Goal: Transaction & Acquisition: Purchase product/service

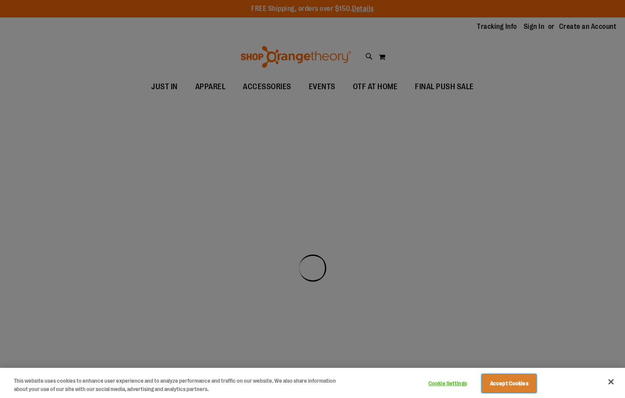
click at [502, 385] on button "Accept Cookies" at bounding box center [509, 383] width 55 height 18
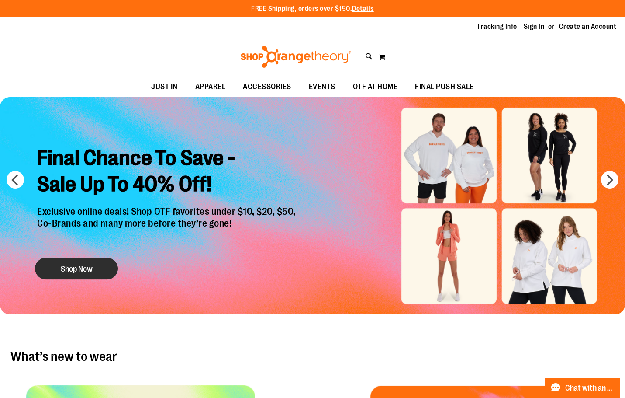
click at [107, 274] on button "Shop Now" at bounding box center [76, 268] width 83 height 22
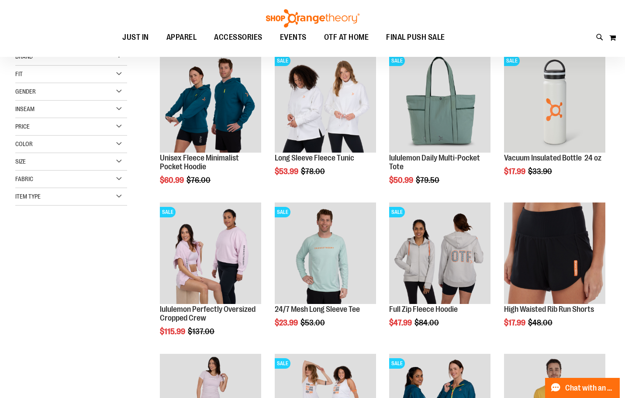
scroll to position [131, 0]
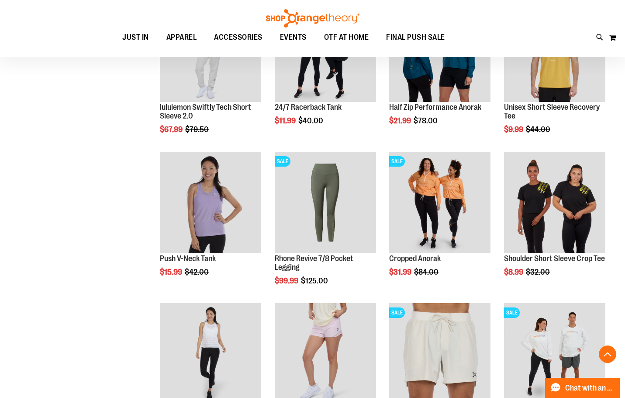
scroll to position [480, 0]
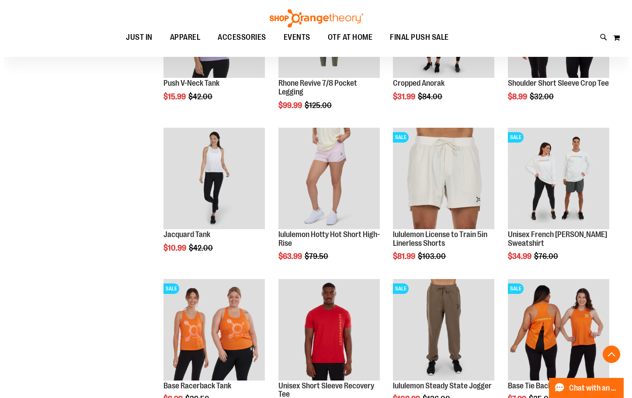
scroll to position [524, 0]
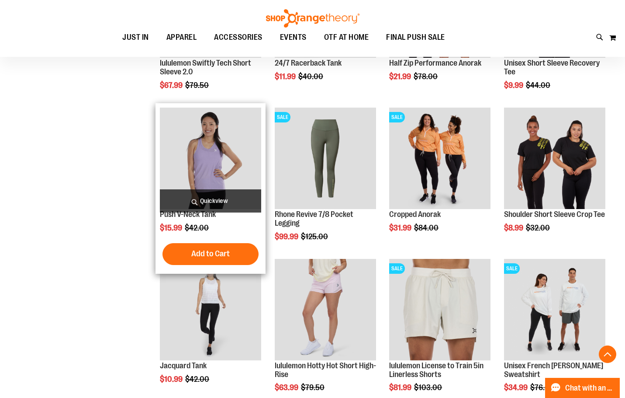
click at [211, 197] on span "Quickview" at bounding box center [210, 200] width 101 height 23
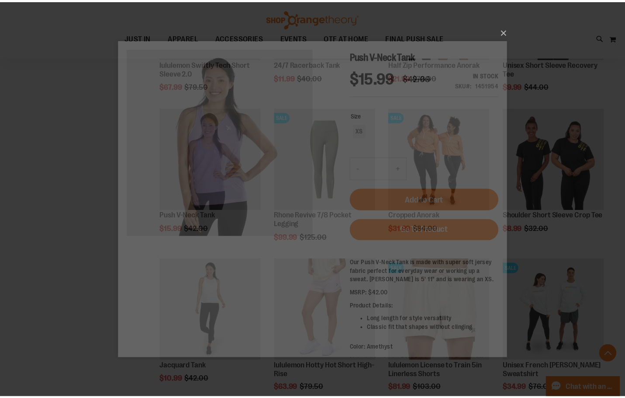
scroll to position [0, 0]
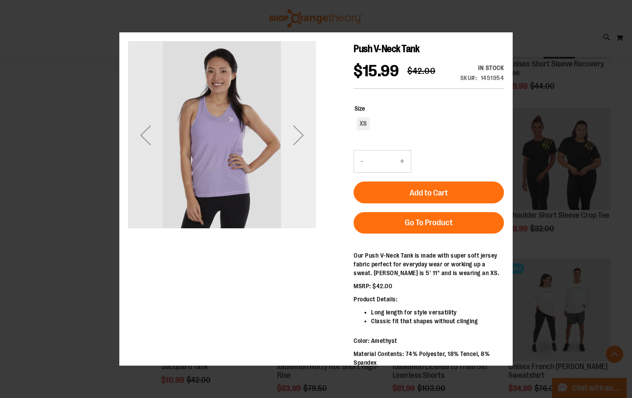
click at [304, 166] on div "Next" at bounding box center [298, 135] width 35 height 188
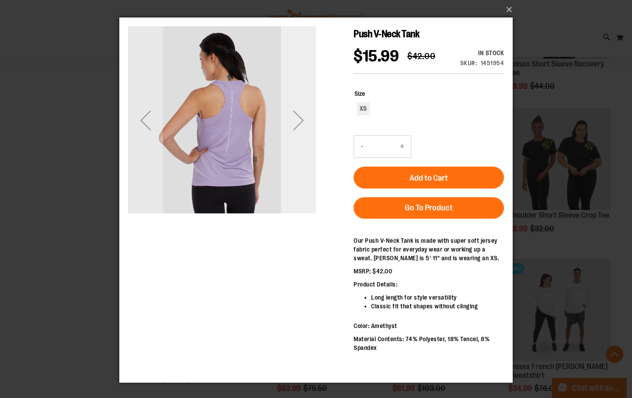
click at [304, 155] on div "Next" at bounding box center [298, 120] width 35 height 188
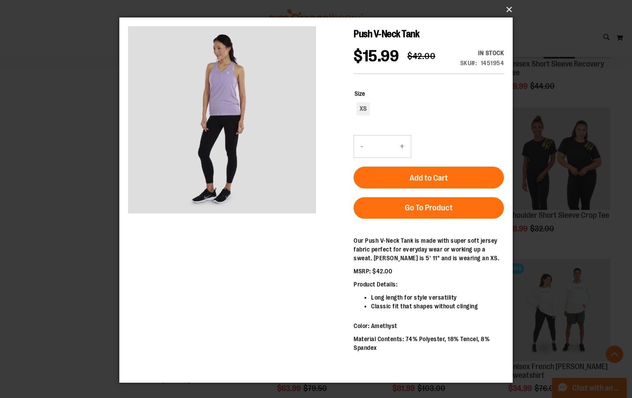
click at [509, 10] on button "×" at bounding box center [318, 9] width 393 height 19
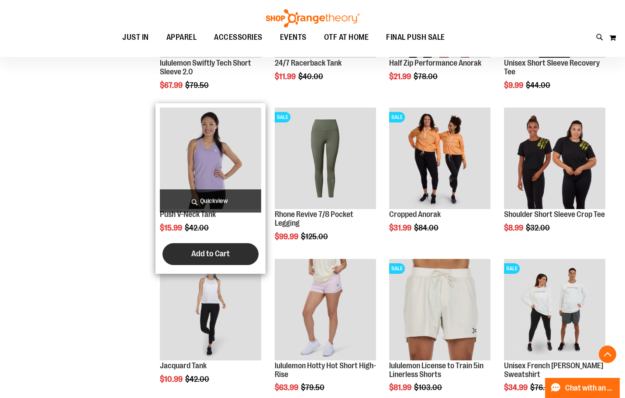
click at [199, 247] on button "Add to Cart" at bounding box center [211, 254] width 96 height 22
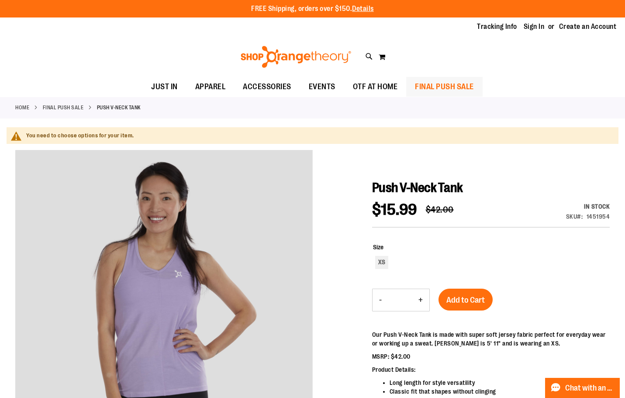
click at [430, 82] on span "FINAL PUSH SALE" at bounding box center [444, 87] width 59 height 20
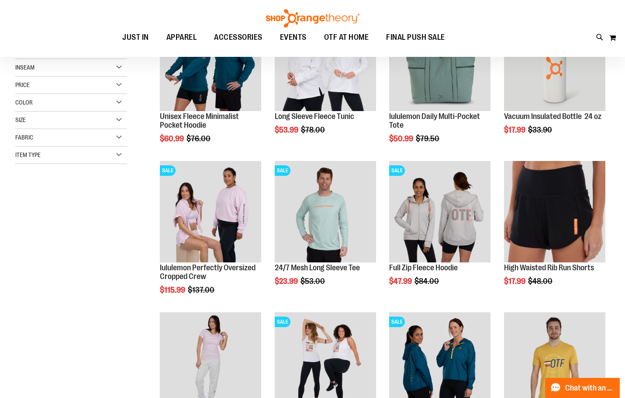
scroll to position [174, 0]
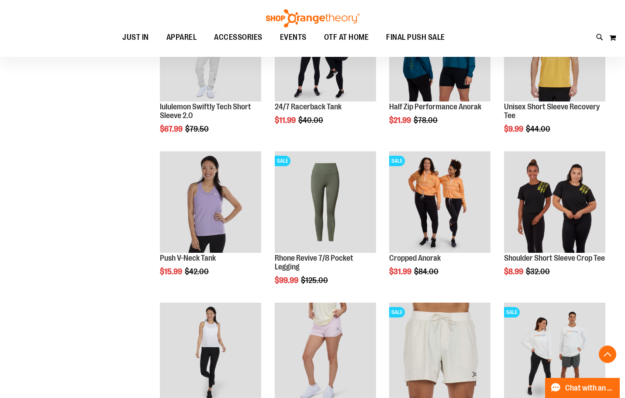
scroll to position [611, 0]
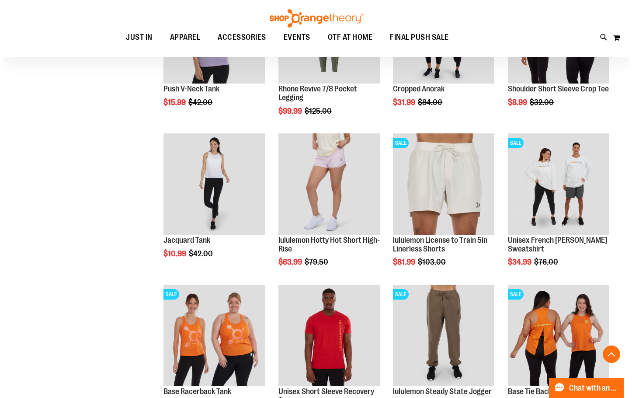
scroll to position [699, 0]
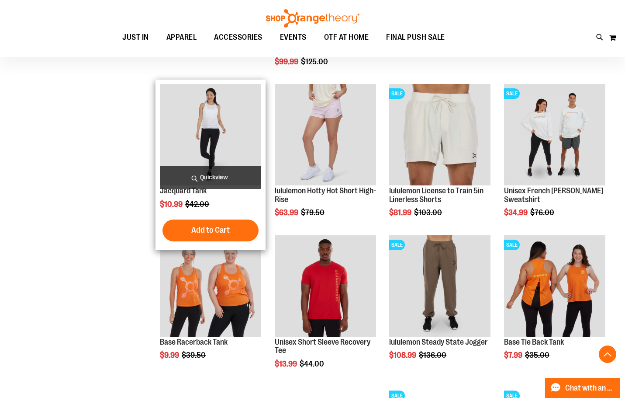
click at [218, 200] on div "$10.99 Regular Price $42.00" at bounding box center [210, 204] width 101 height 9
click at [219, 174] on span "Quickview" at bounding box center [210, 177] width 101 height 23
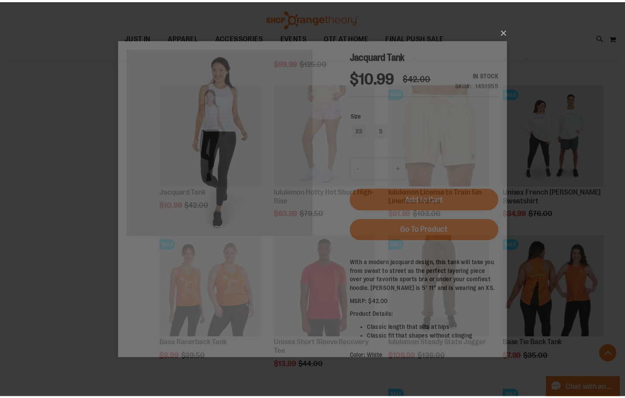
scroll to position [0, 0]
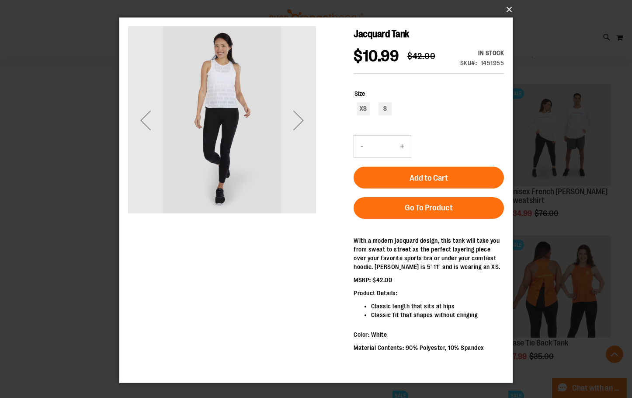
click at [512, 10] on button "×" at bounding box center [318, 9] width 393 height 19
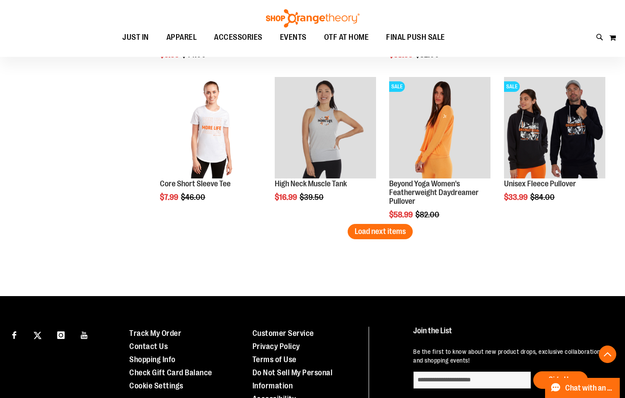
scroll to position [1310, 0]
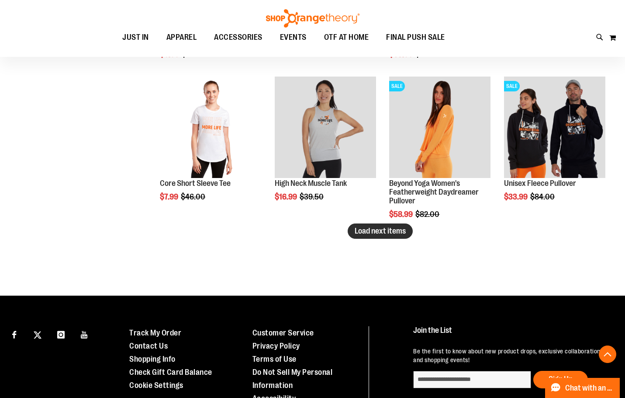
click at [402, 237] on button "Load next items" at bounding box center [380, 230] width 65 height 15
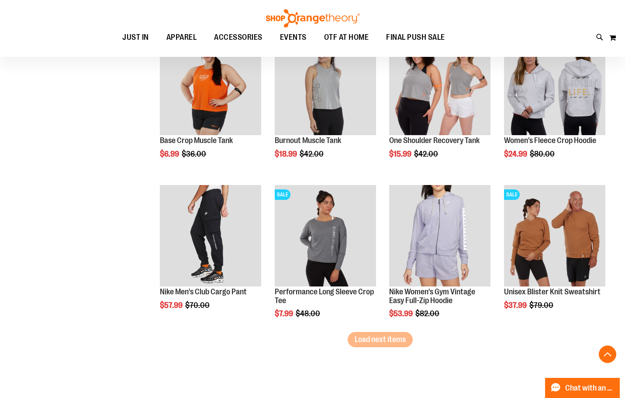
scroll to position [1660, 0]
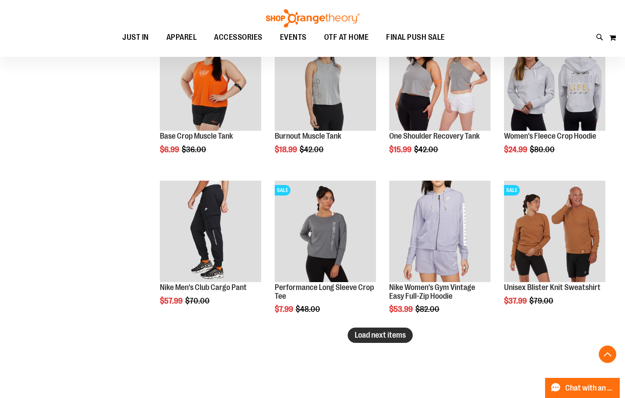
click at [364, 339] on button "Load next items" at bounding box center [380, 334] width 65 height 15
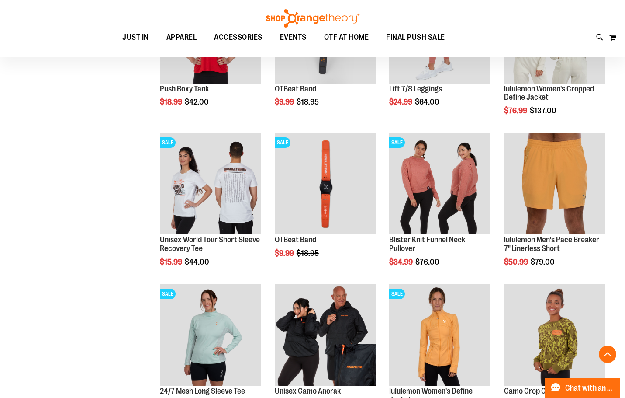
scroll to position [2141, 0]
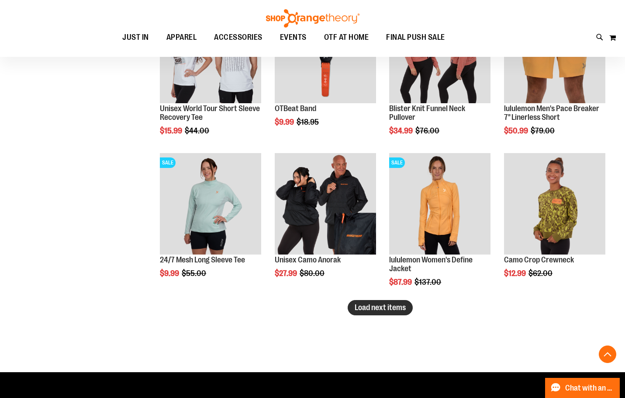
click at [373, 307] on span "Load next items" at bounding box center [380, 307] width 51 height 9
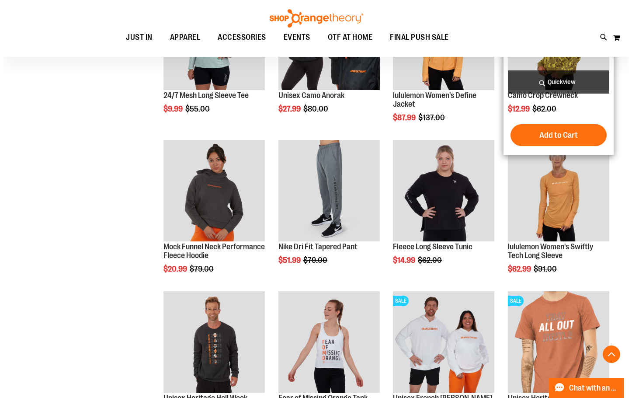
scroll to position [2228, 0]
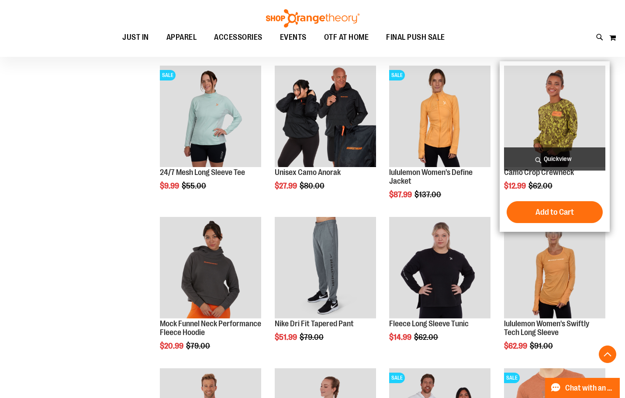
click at [551, 152] on span "Quickview" at bounding box center [554, 158] width 101 height 23
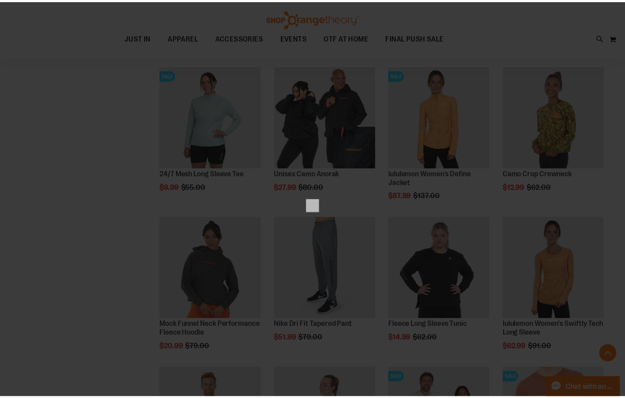
scroll to position [0, 0]
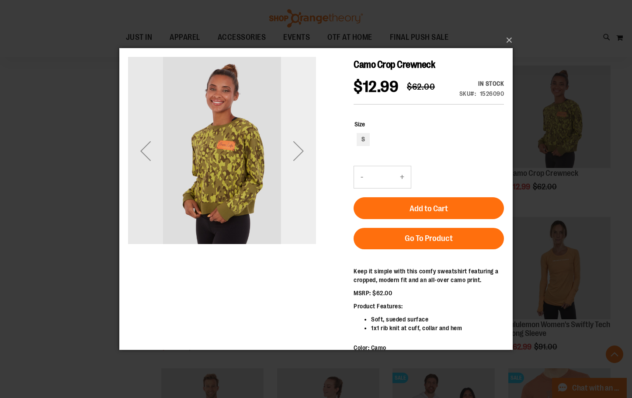
click at [310, 167] on div "Next" at bounding box center [298, 150] width 35 height 35
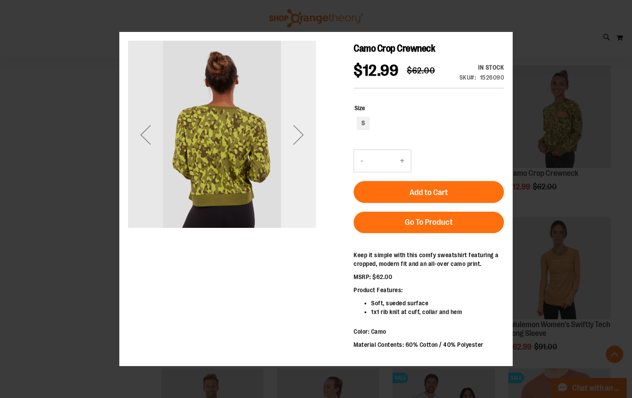
click at [309, 174] on div "Next" at bounding box center [298, 135] width 35 height 188
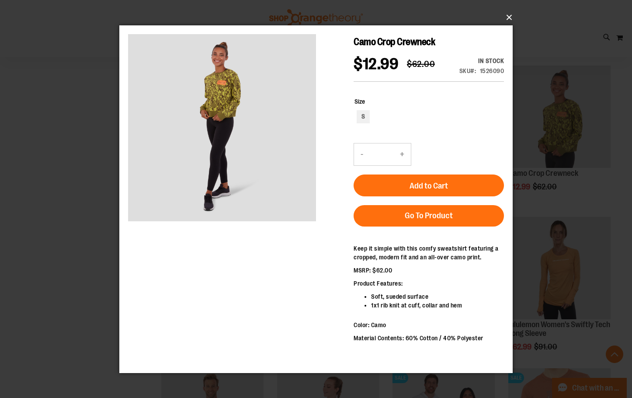
click at [509, 16] on button "×" at bounding box center [318, 17] width 393 height 19
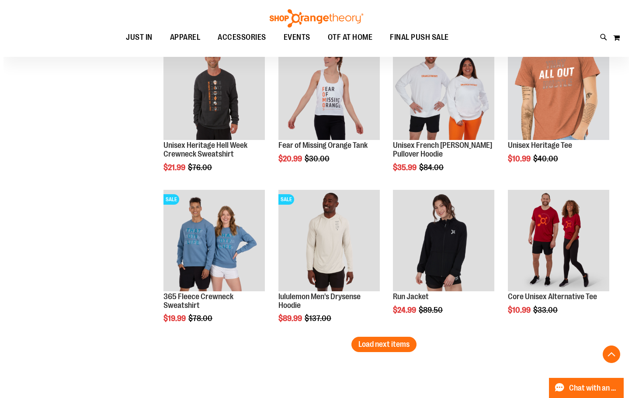
scroll to position [2490, 0]
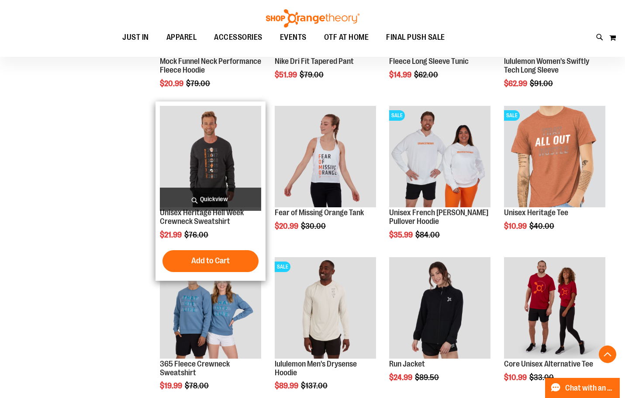
click at [214, 198] on span "Quickview" at bounding box center [210, 198] width 101 height 23
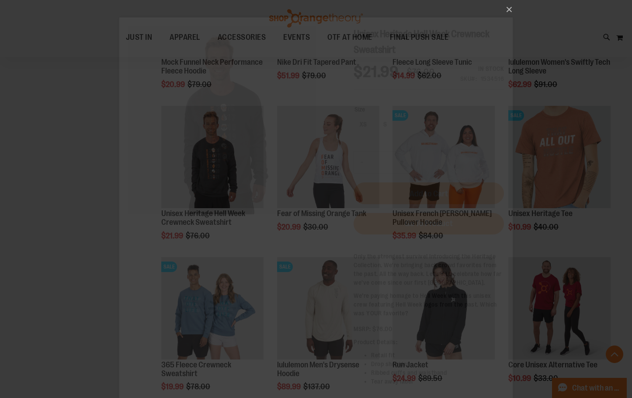
scroll to position [0, 0]
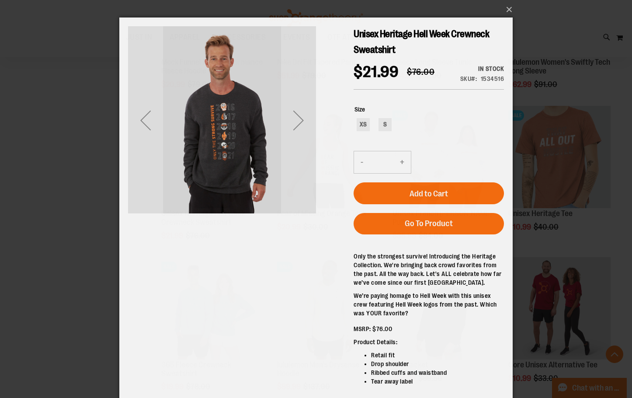
click at [299, 198] on div "Next" at bounding box center [298, 120] width 35 height 188
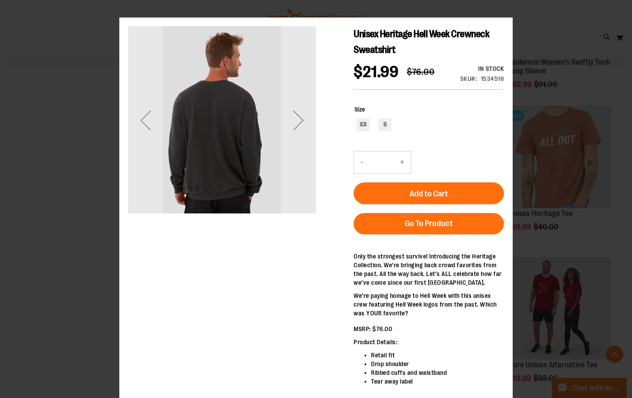
click at [299, 198] on div "Next" at bounding box center [298, 120] width 35 height 188
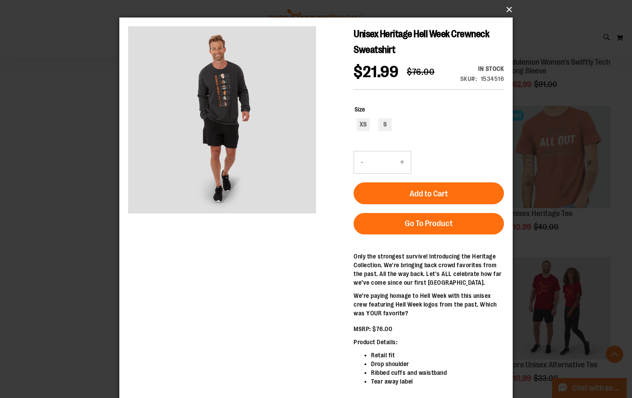
click at [511, 5] on button "×" at bounding box center [318, 9] width 393 height 19
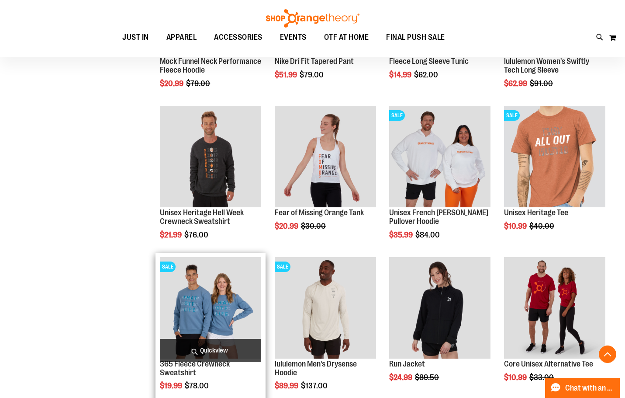
click at [208, 346] on span "Quickview" at bounding box center [210, 350] width 101 height 23
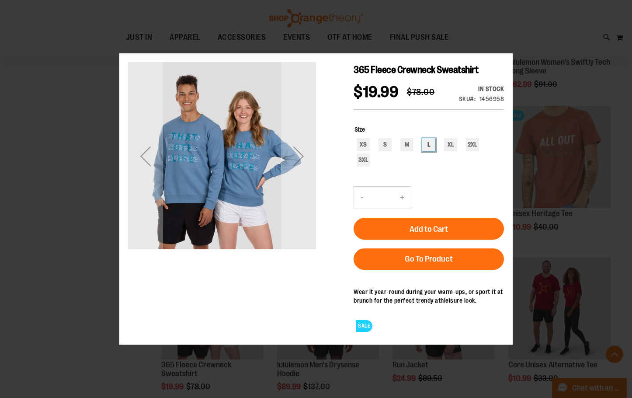
click at [427, 152] on div "XS S M L XL 2XL 3XL" at bounding box center [428, 153] width 149 height 31
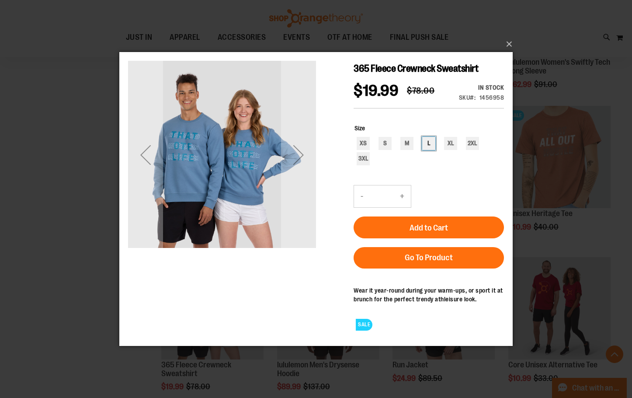
click at [432, 149] on div "L" at bounding box center [428, 142] width 13 height 13
type input "***"
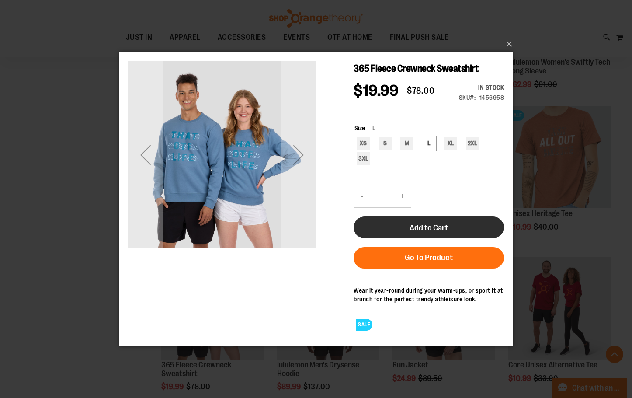
click at [426, 230] on span "Add to Cart" at bounding box center [428, 227] width 38 height 10
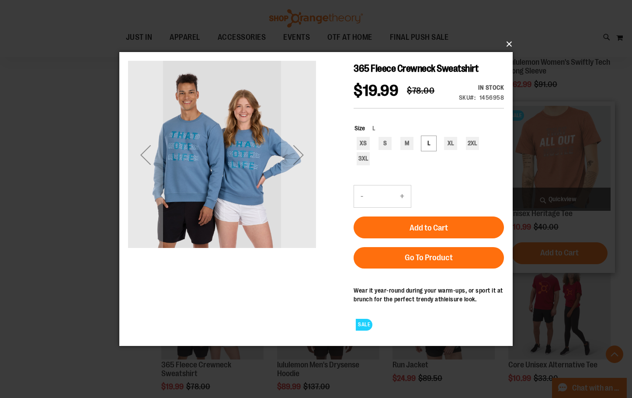
drag, startPoint x: 509, startPoint y: 43, endPoint x: 507, endPoint y: 60, distance: 17.7
click at [509, 43] on button "×" at bounding box center [318, 44] width 393 height 19
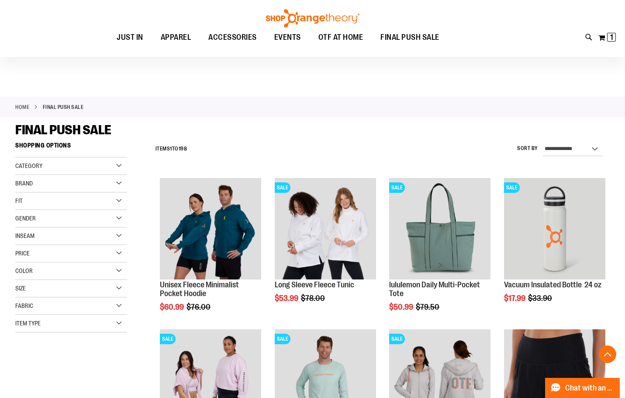
scroll to position [2749, 0]
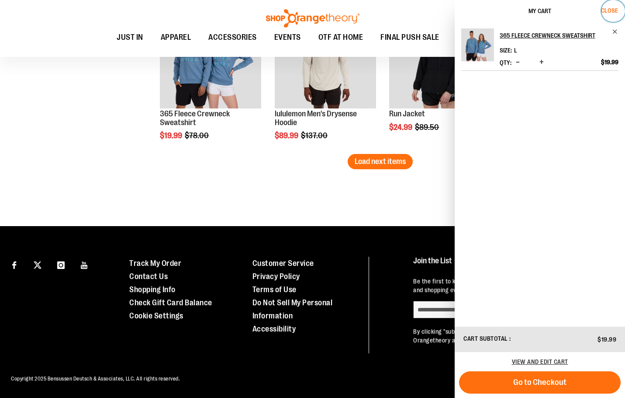
click at [611, 11] on span "Close" at bounding box center [609, 10] width 17 height 7
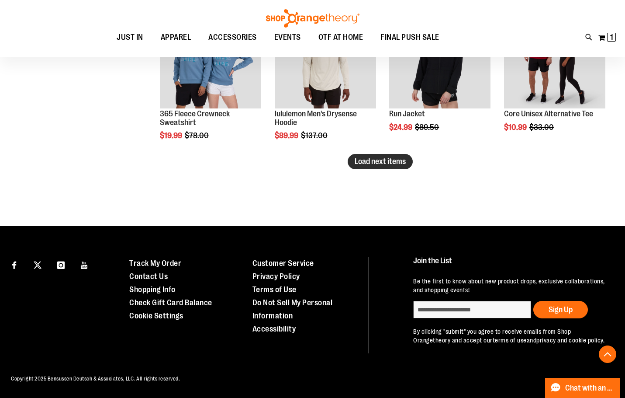
click at [379, 157] on button "Load next items" at bounding box center [380, 161] width 65 height 15
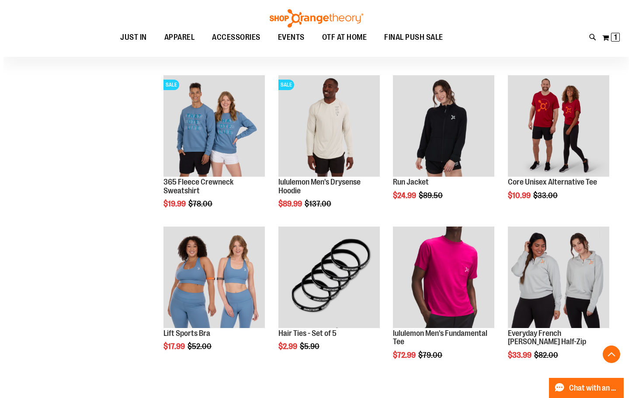
scroll to position [2786, 0]
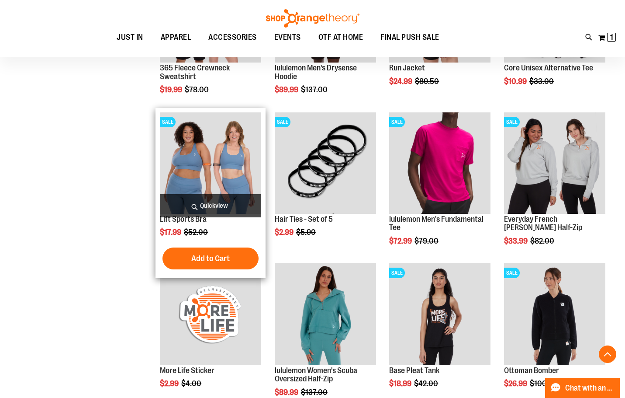
click at [220, 205] on span "Quickview" at bounding box center [210, 205] width 101 height 23
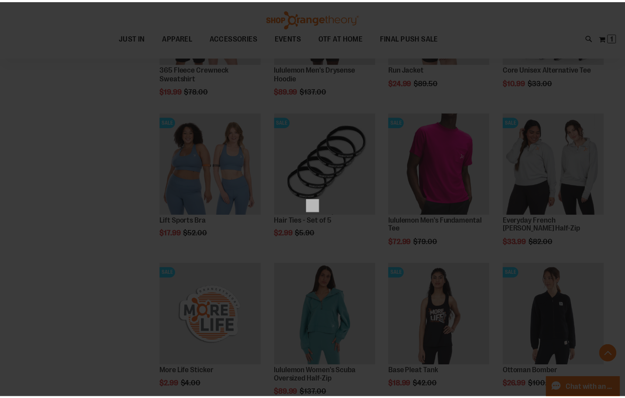
scroll to position [0, 0]
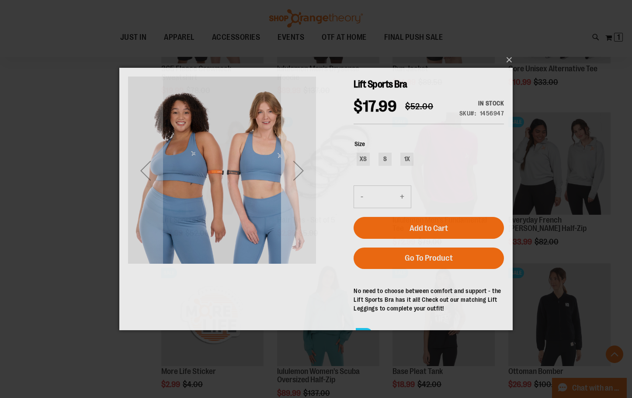
click at [292, 176] on div "Next" at bounding box center [298, 170] width 35 height 35
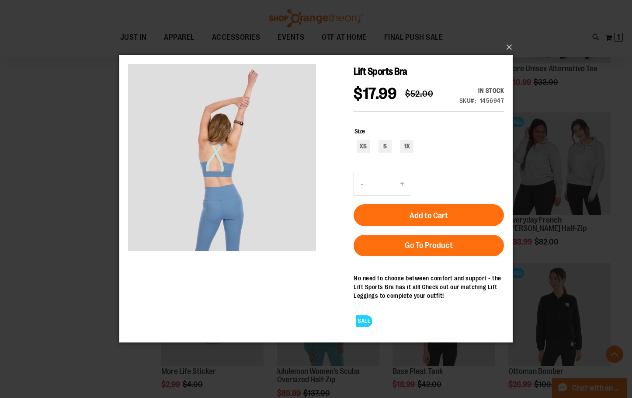
click at [514, 41] on div "×" at bounding box center [316, 199] width 632 height 398
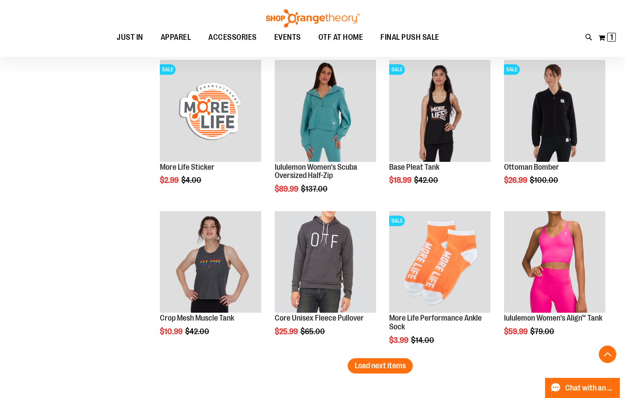
scroll to position [3004, 0]
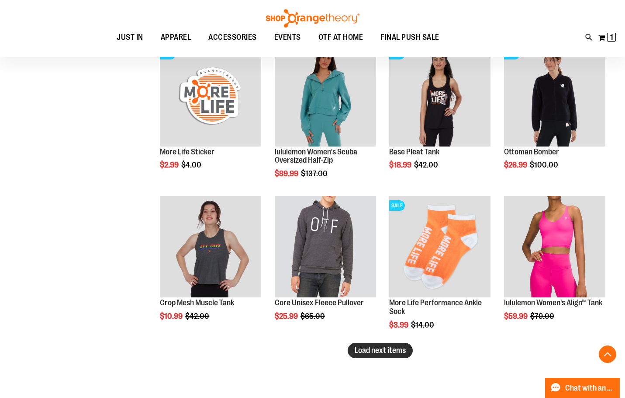
click at [360, 350] on span "Load next items" at bounding box center [380, 350] width 51 height 9
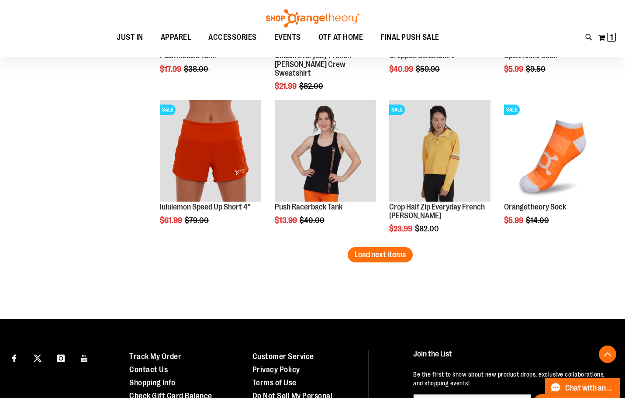
scroll to position [3572, 0]
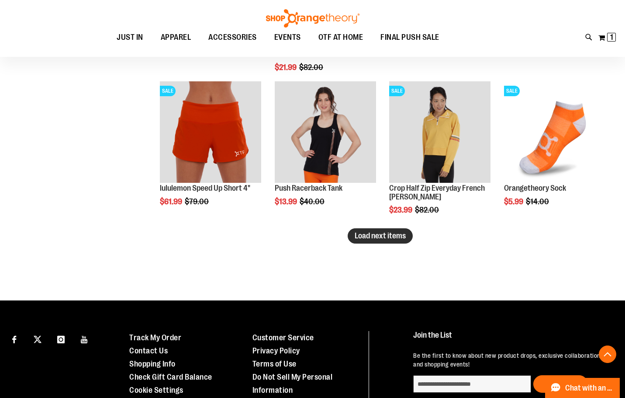
click at [381, 239] on span "Load next items" at bounding box center [380, 235] width 51 height 9
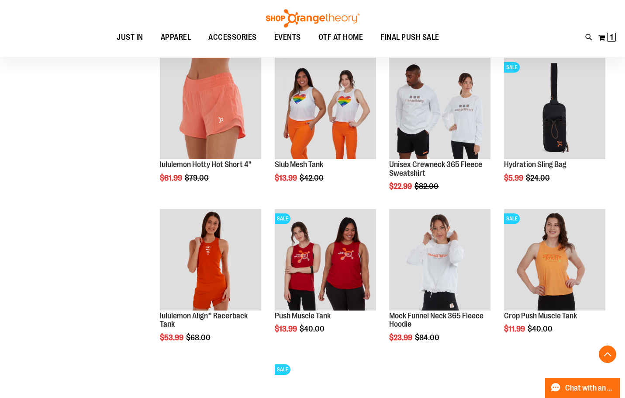
scroll to position [3966, 0]
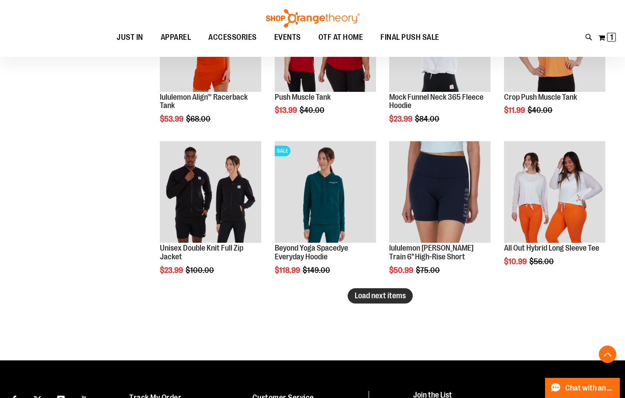
click at [370, 296] on span "Load next items" at bounding box center [380, 295] width 51 height 9
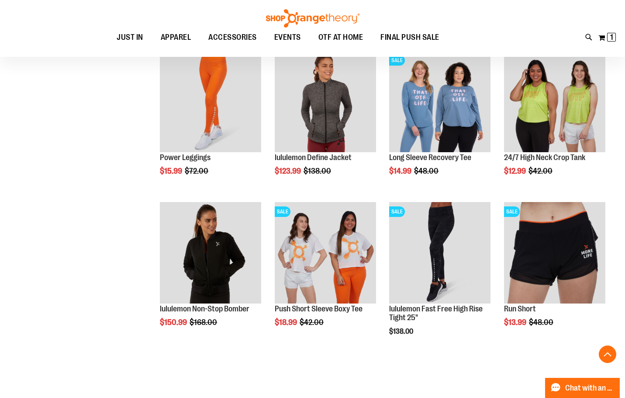
scroll to position [4359, 0]
click at [398, 360] on button "Load next items" at bounding box center [380, 355] width 65 height 15
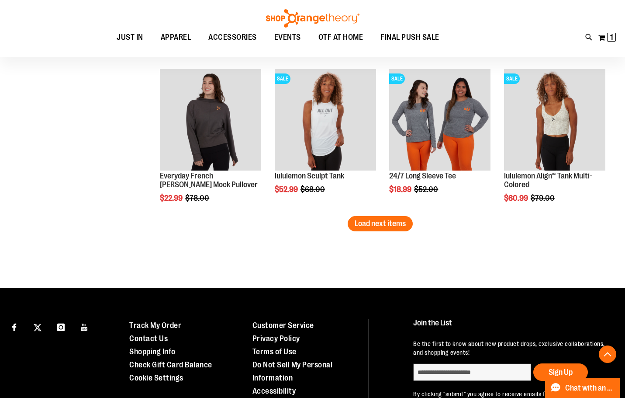
scroll to position [4949, 0]
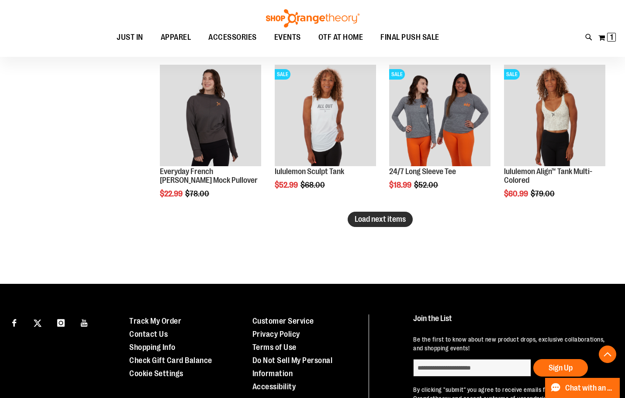
click at [405, 215] on span "Load next items" at bounding box center [380, 219] width 51 height 9
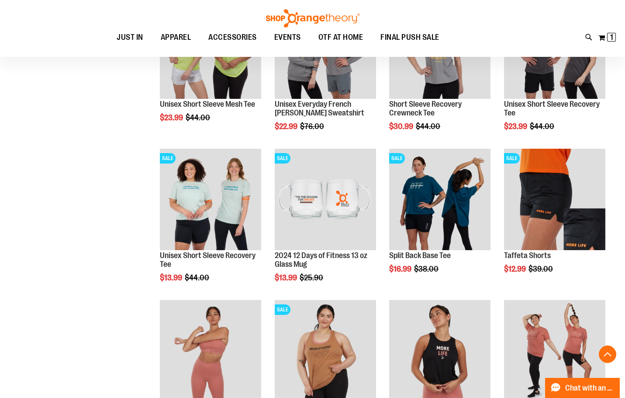
scroll to position [5386, 0]
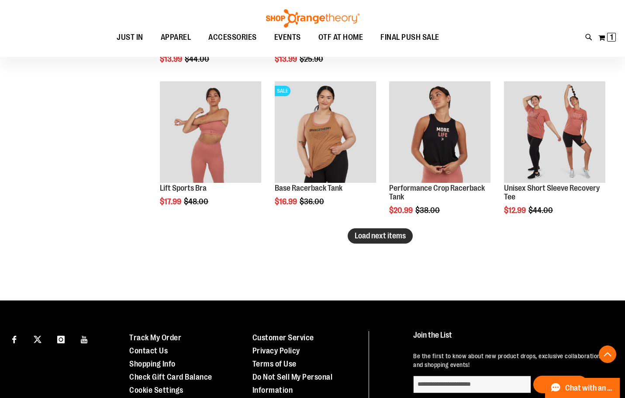
click at [391, 240] on button "Load next items" at bounding box center [380, 235] width 65 height 15
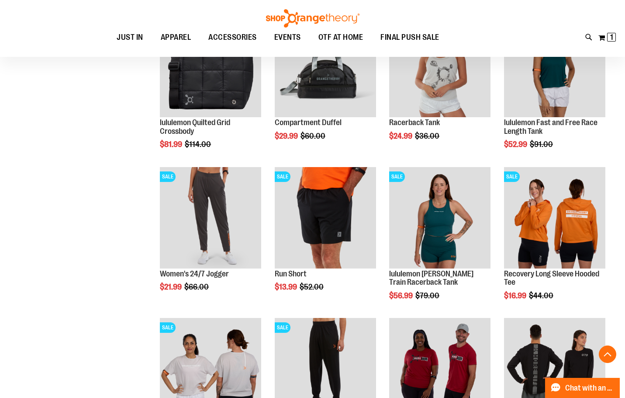
scroll to position [5735, 0]
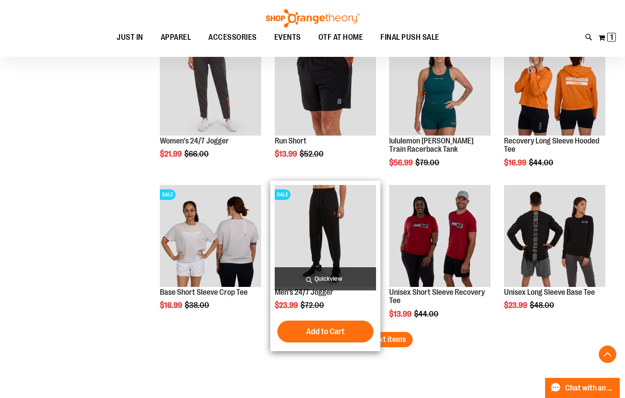
click at [338, 266] on img "product" at bounding box center [325, 235] width 101 height 101
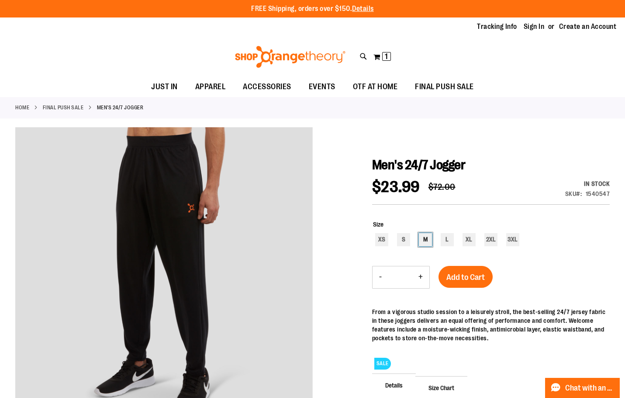
click at [423, 237] on div "M" at bounding box center [425, 239] width 13 height 13
type input "***"
click at [483, 279] on span "Add to Cart" at bounding box center [466, 277] width 38 height 10
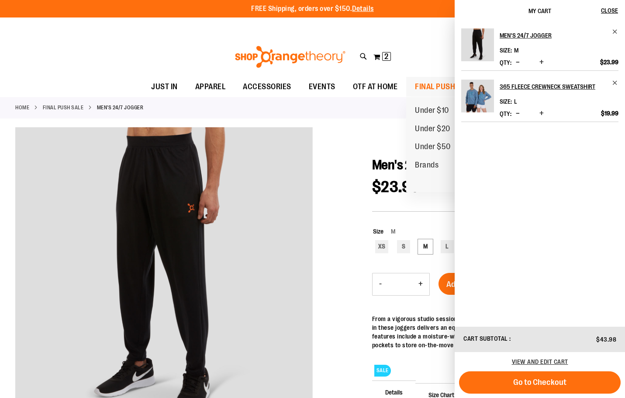
click at [445, 80] on span "FINAL PUSH SALE" at bounding box center [444, 87] width 59 height 20
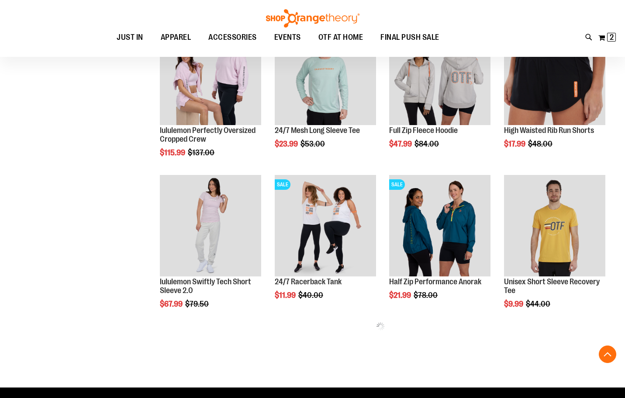
scroll to position [475, 0]
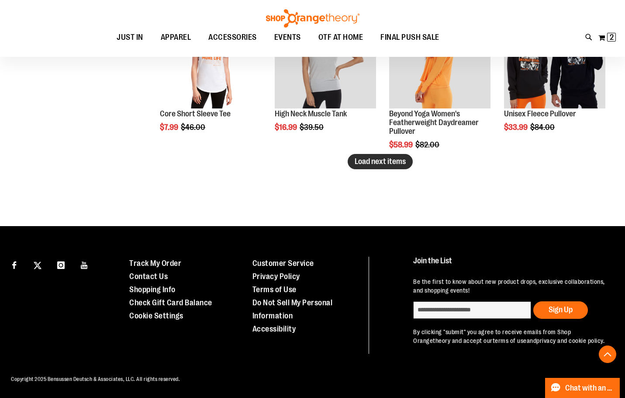
click at [376, 160] on button "Load next items" at bounding box center [380, 161] width 65 height 15
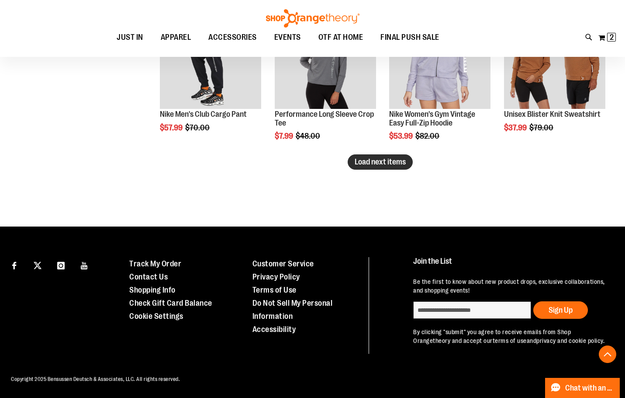
click at [364, 157] on span "Load next items" at bounding box center [380, 161] width 51 height 9
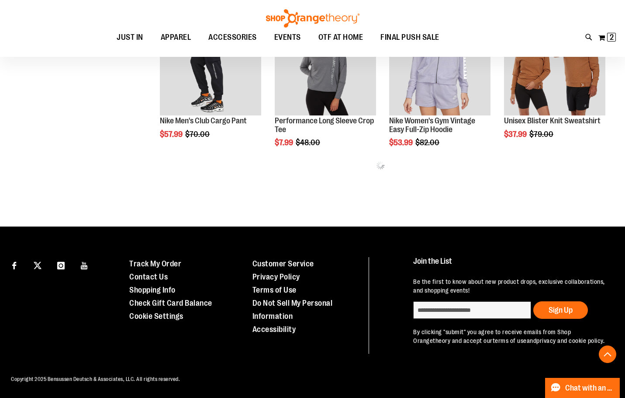
scroll to position [1842, 0]
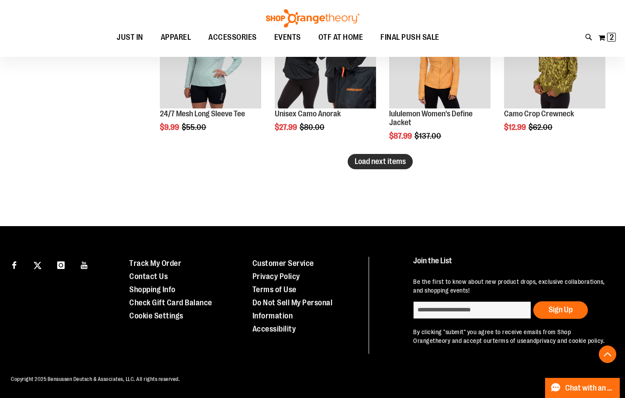
click at [388, 157] on span "Load next items" at bounding box center [380, 161] width 51 height 9
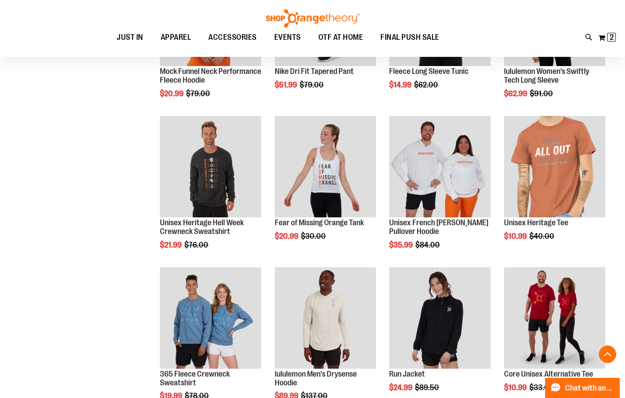
scroll to position [2688, 0]
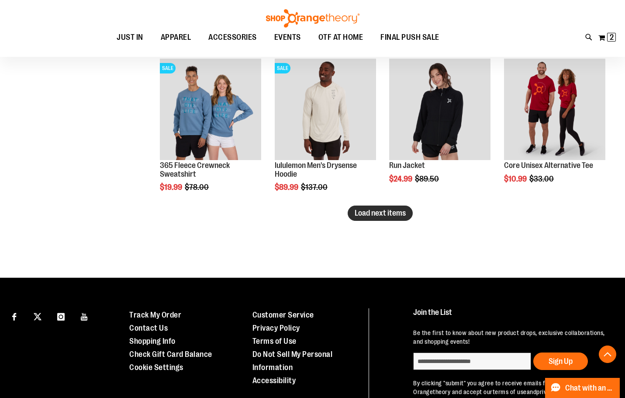
click at [398, 213] on span "Load next items" at bounding box center [380, 212] width 51 height 9
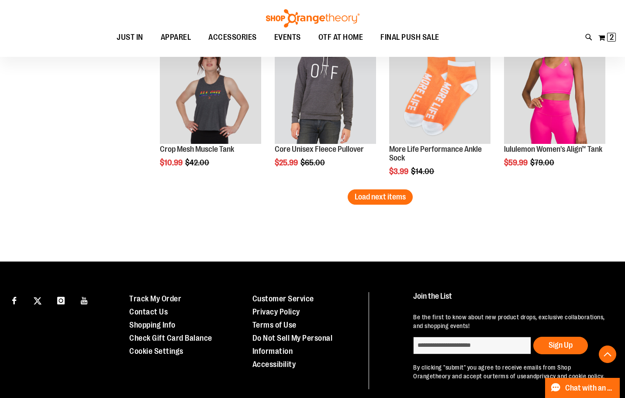
scroll to position [3202, 0]
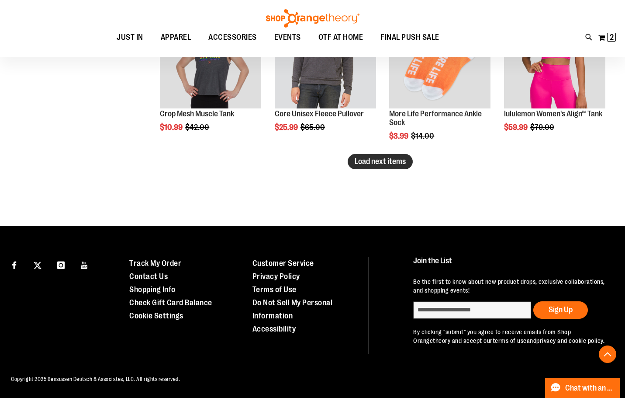
click at [394, 157] on span "Load next items" at bounding box center [380, 161] width 51 height 9
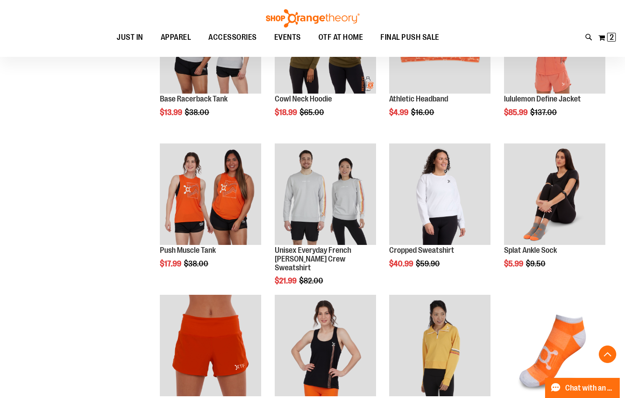
scroll to position [3508, 0]
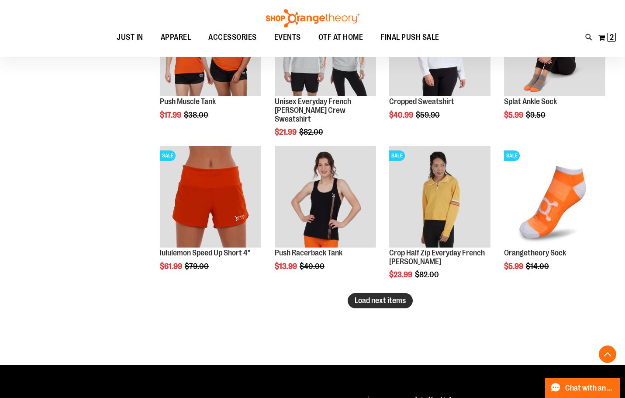
click at [389, 304] on button "Load next items" at bounding box center [380, 300] width 65 height 15
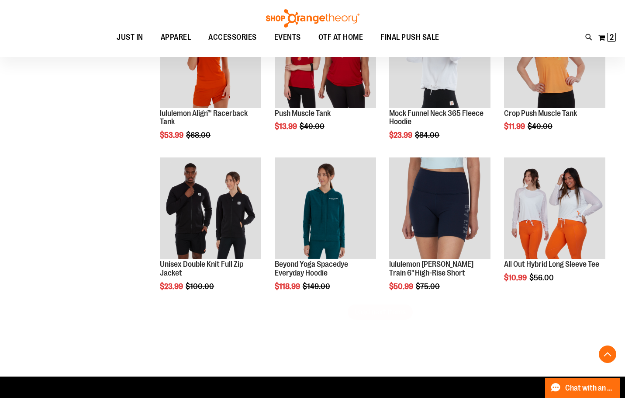
scroll to position [4076, 0]
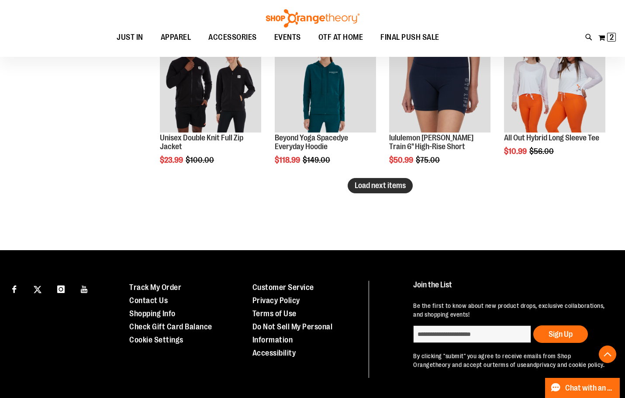
click at [389, 189] on span "Load next items" at bounding box center [380, 185] width 51 height 9
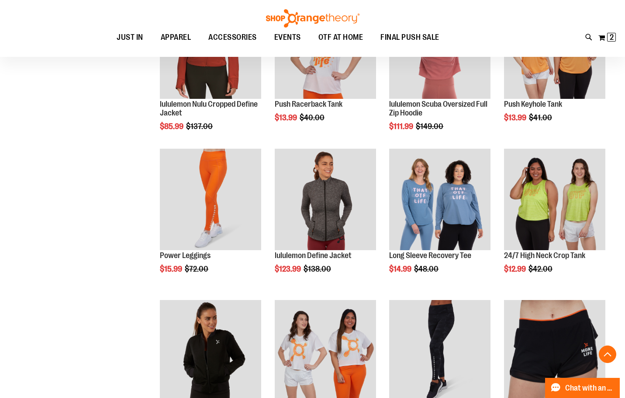
scroll to position [4469, 0]
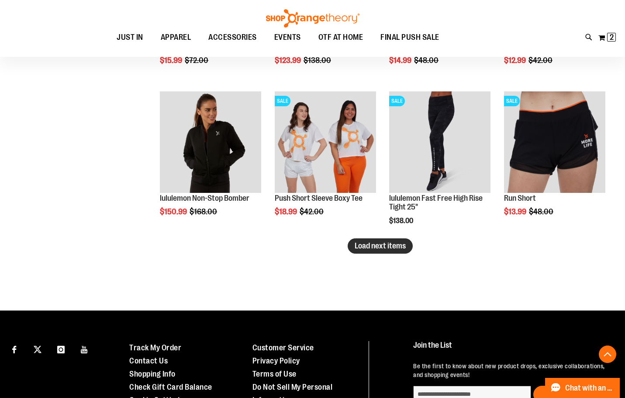
click at [381, 249] on span "Load next items" at bounding box center [380, 245] width 51 height 9
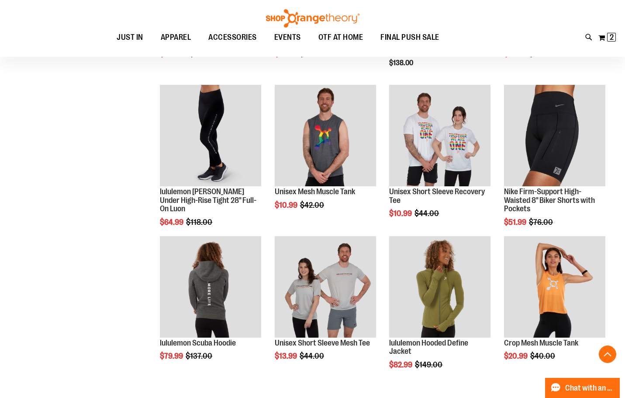
scroll to position [4861, 0]
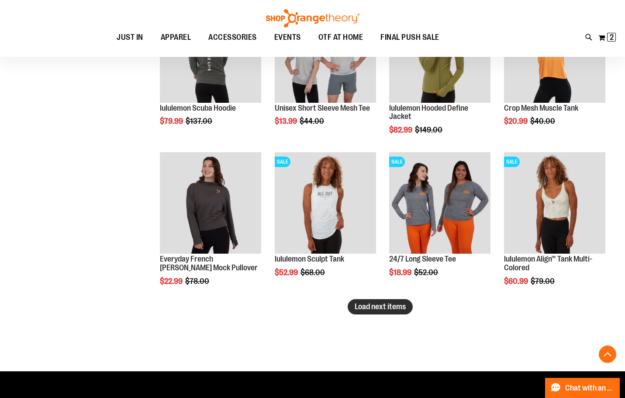
click at [407, 310] on button "Load next items" at bounding box center [380, 306] width 65 height 15
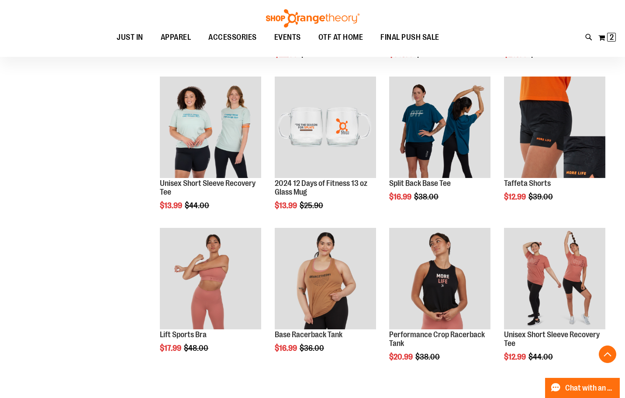
scroll to position [5386, 0]
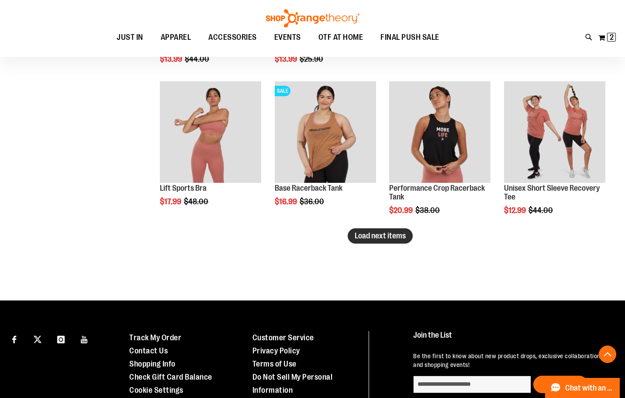
click at [401, 241] on button "Load next items" at bounding box center [380, 235] width 65 height 15
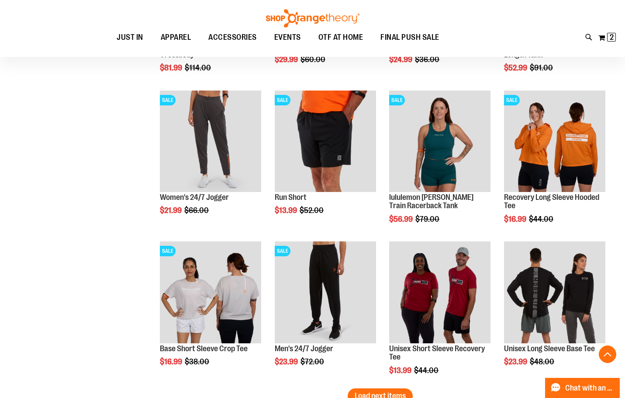
scroll to position [5823, 0]
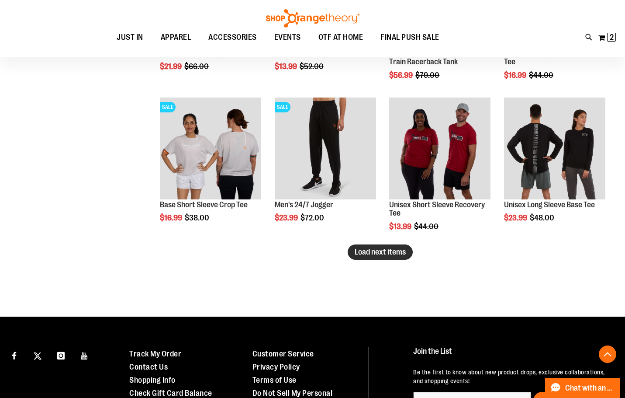
click at [393, 250] on span "Load next items" at bounding box center [380, 251] width 51 height 9
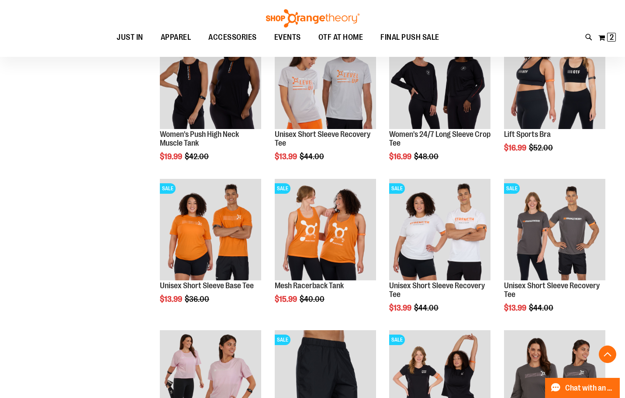
scroll to position [6260, 0]
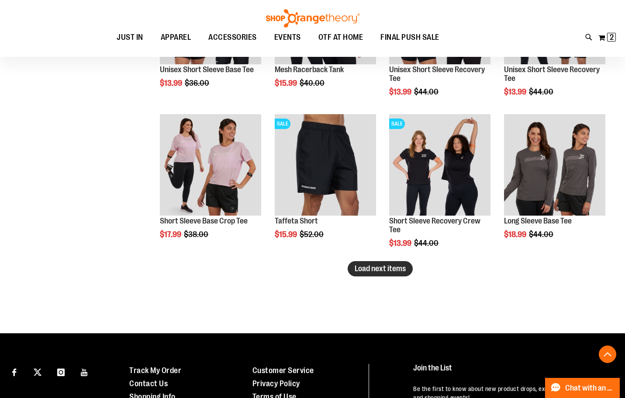
click at [399, 264] on span "Load next items" at bounding box center [380, 268] width 51 height 9
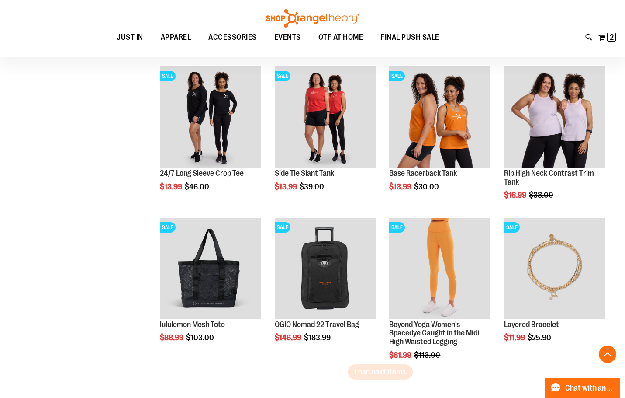
scroll to position [6740, 0]
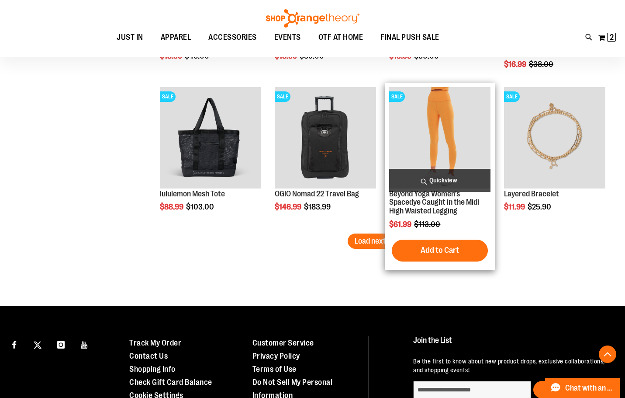
click at [386, 243] on div "SALE Beyond Yoga Women's Spacedye Caught in the Midi High Waisted Legging $61.9…" at bounding box center [440, 176] width 110 height 187
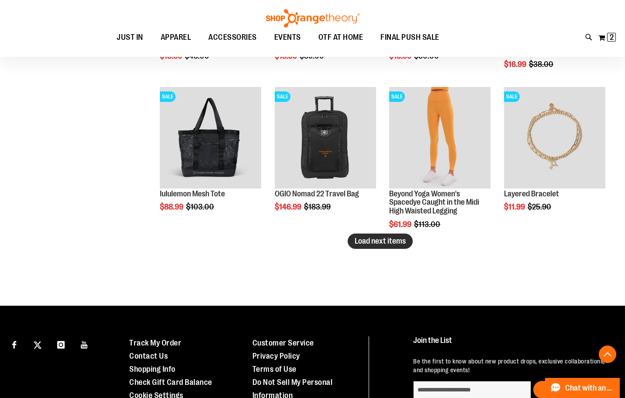
drag, startPoint x: 354, startPoint y: 243, endPoint x: 86, endPoint y: 185, distance: 274.5
click at [351, 244] on button "Load next items" at bounding box center [380, 240] width 65 height 15
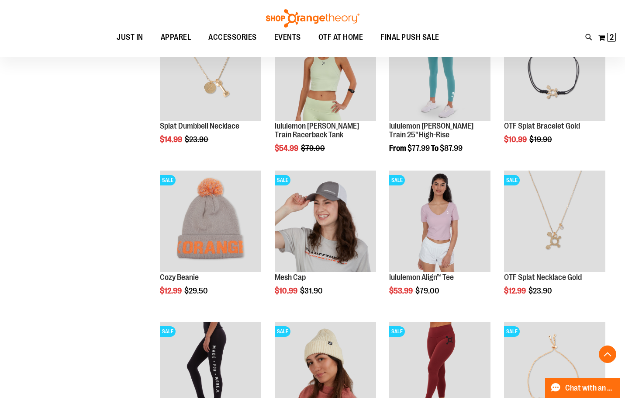
scroll to position [7177, 0]
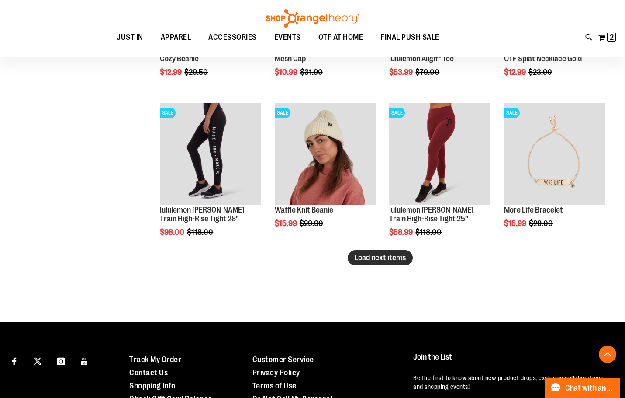
click at [388, 253] on span "Load next items" at bounding box center [380, 257] width 51 height 9
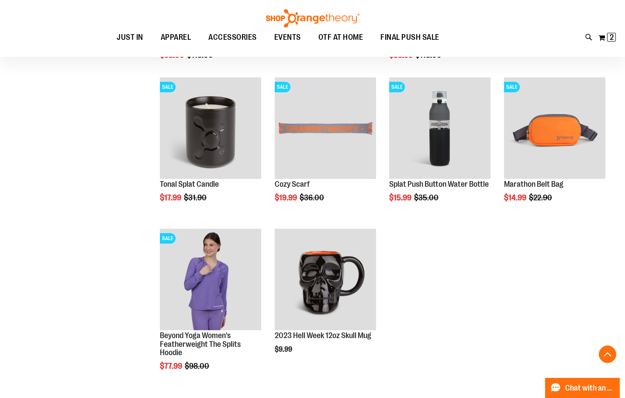
scroll to position [7396, 0]
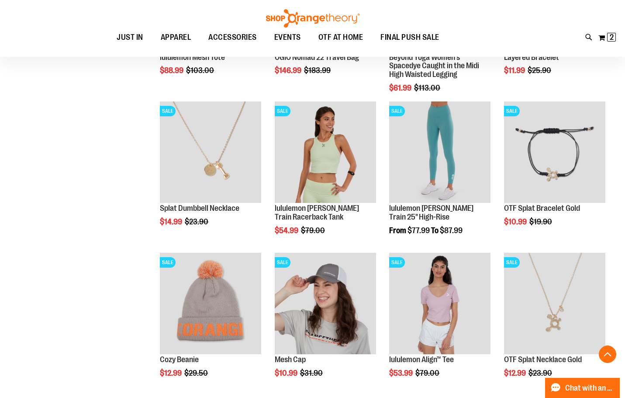
scroll to position [6828, 0]
